Goal: Register for event/course

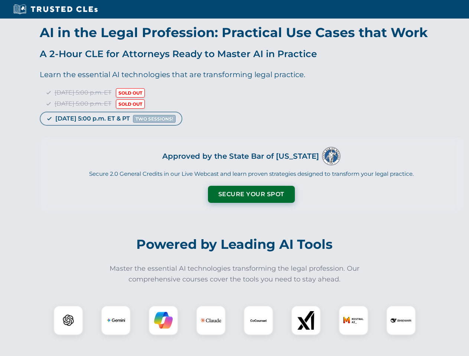
click at [251, 195] on button "Secure Your Spot" at bounding box center [251, 194] width 87 height 17
click at [68, 321] on img at bounding box center [69, 321] width 22 height 22
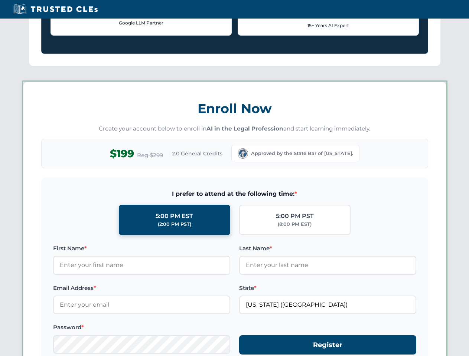
click at [163, 321] on form "I prefer to attend at the following time: * 5:00 PM EST (2:00 PM PST) 5:00 PM P…" at bounding box center [234, 276] width 387 height 198
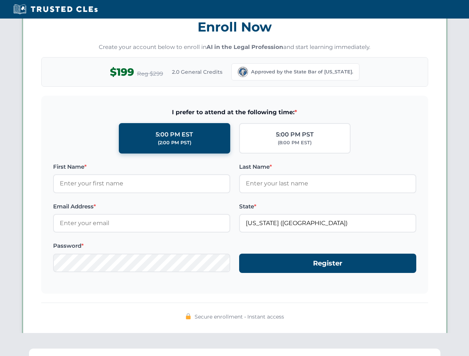
click at [258, 321] on span "Secure enrollment • Instant access" at bounding box center [239, 317] width 89 height 8
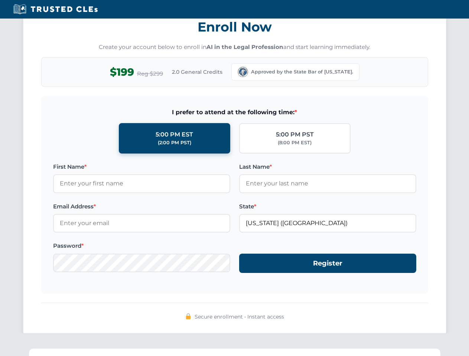
click at [306, 321] on div "Secure enrollment • Instant access" at bounding box center [234, 317] width 387 height 10
click at [353, 321] on div "Secure enrollment • Instant access" at bounding box center [234, 317] width 387 height 10
click at [401, 321] on div "Secure enrollment • Instant access" at bounding box center [234, 317] width 387 height 10
